Goal: Task Accomplishment & Management: Manage account settings

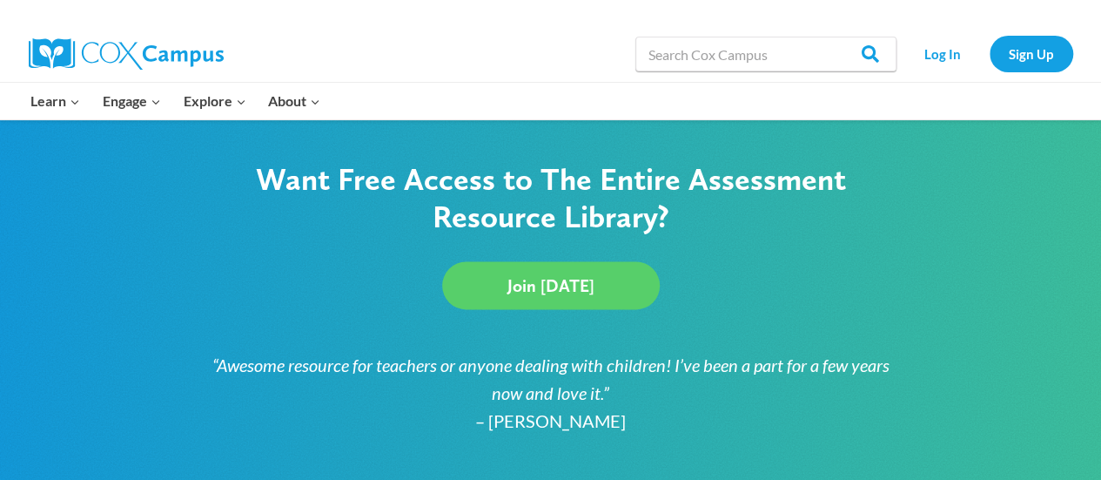
scroll to position [1132, 0]
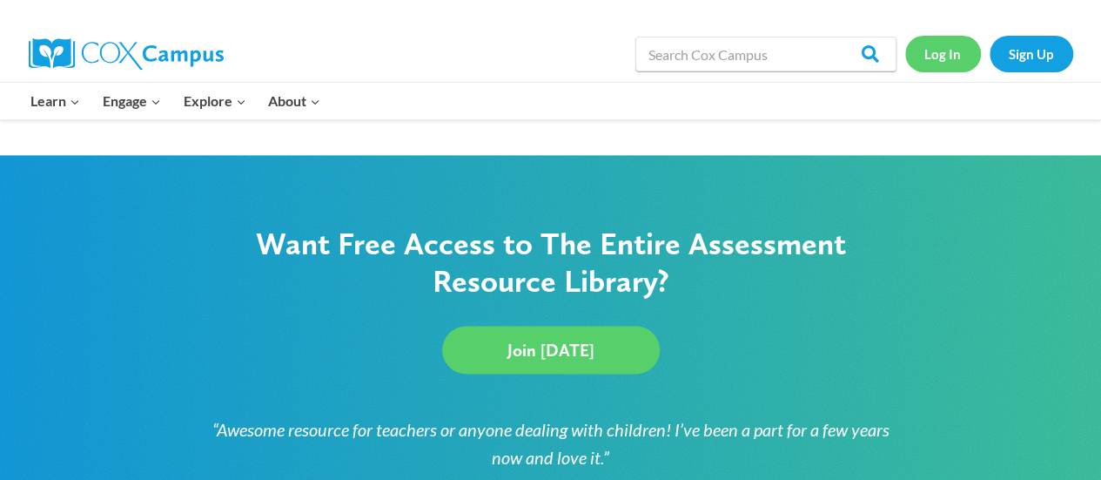
click at [944, 57] on link "Log In" at bounding box center [943, 54] width 76 height 36
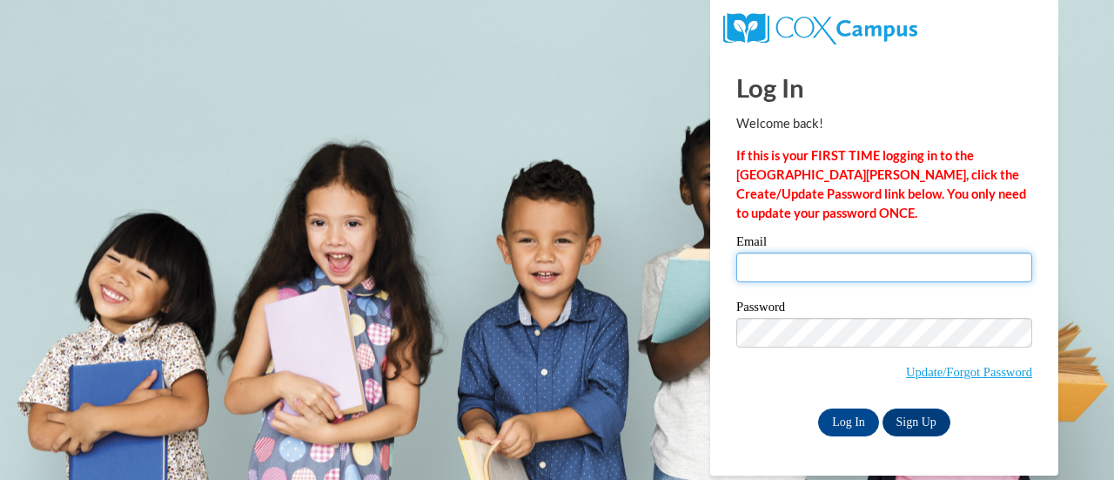
click at [807, 267] on input "Email" at bounding box center [884, 267] width 296 height 30
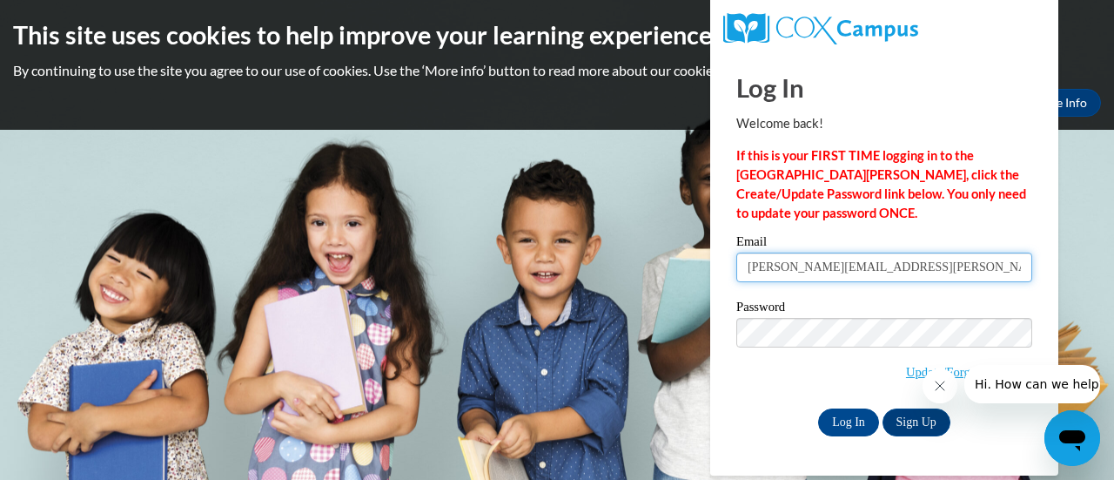
type input "[PERSON_NAME][EMAIL_ADDRESS][PERSON_NAME][PERSON_NAME][DOMAIN_NAME]"
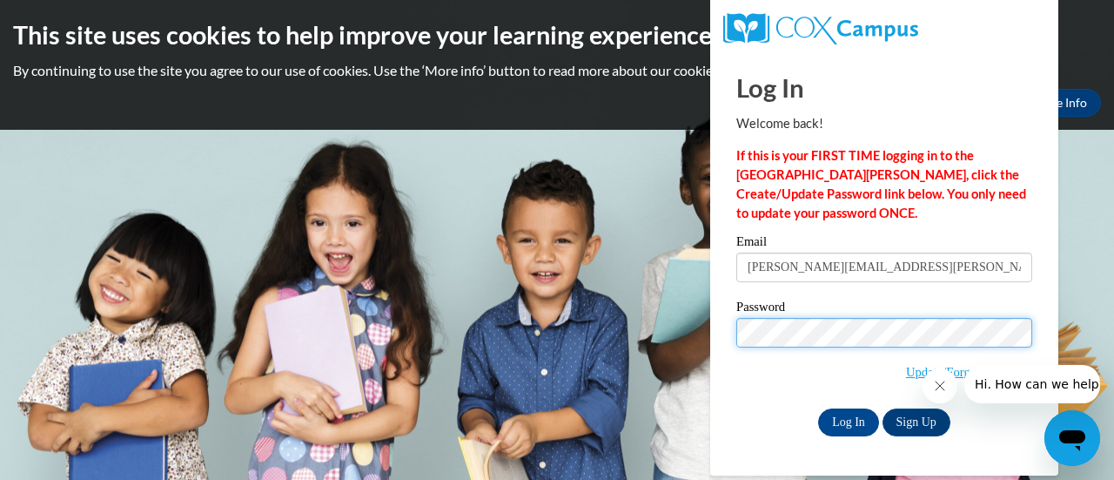
click at [818, 408] on input "Log In" at bounding box center [848, 422] width 61 height 28
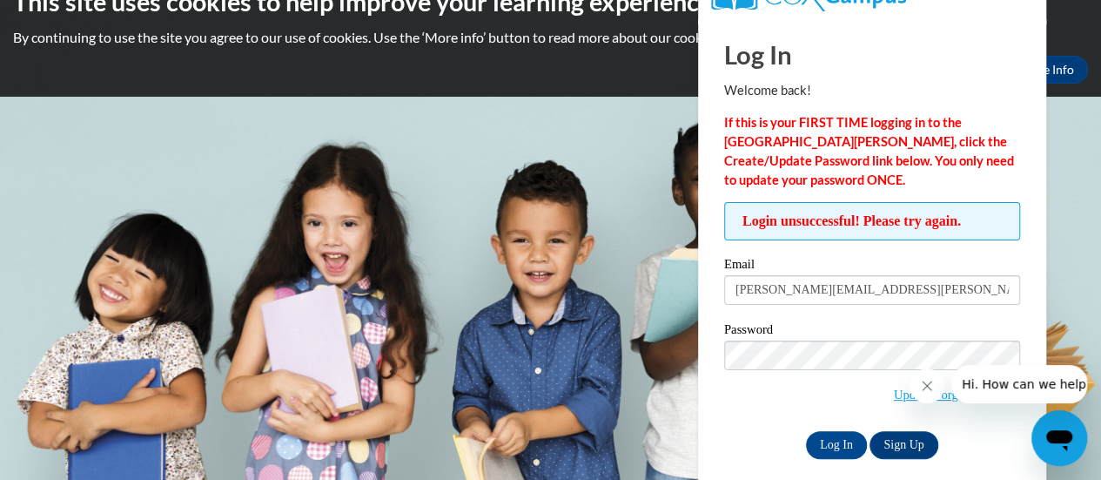
scroll to position [49, 0]
